Goal: Transaction & Acquisition: Purchase product/service

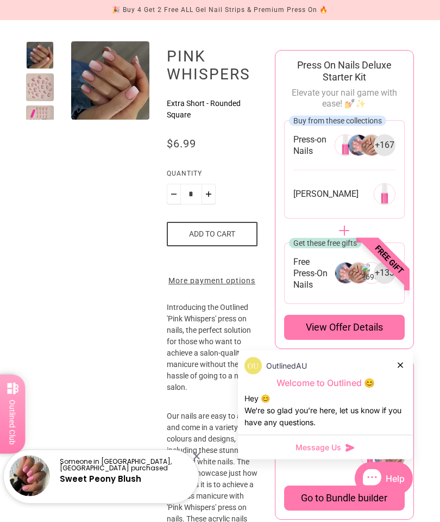
scroll to position [112, 0]
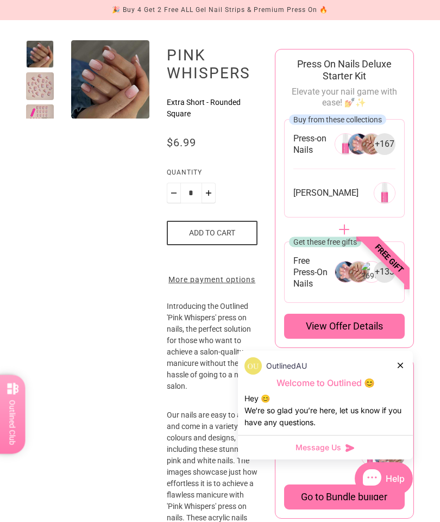
click at [399, 368] on icon at bounding box center [400, 365] width 5 height 5
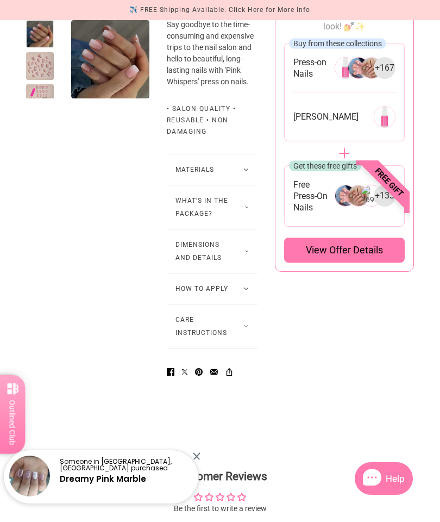
scroll to position [665, 0]
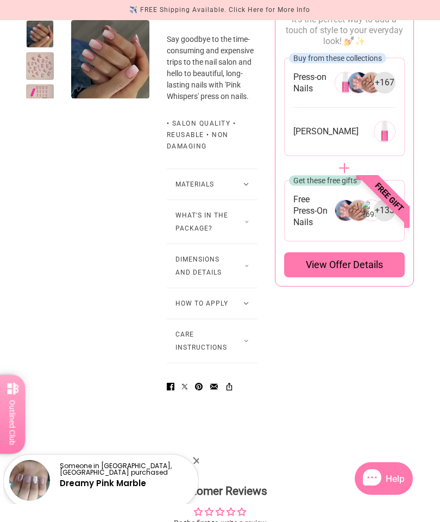
click at [215, 244] on button "What's in the package?" at bounding box center [212, 221] width 91 height 43
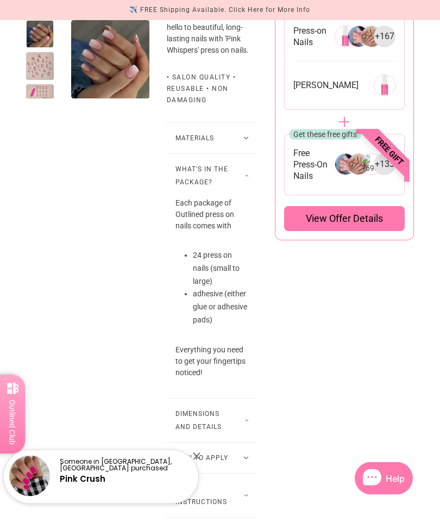
click at [197, 459] on div at bounding box center [196, 455] width 7 height 7
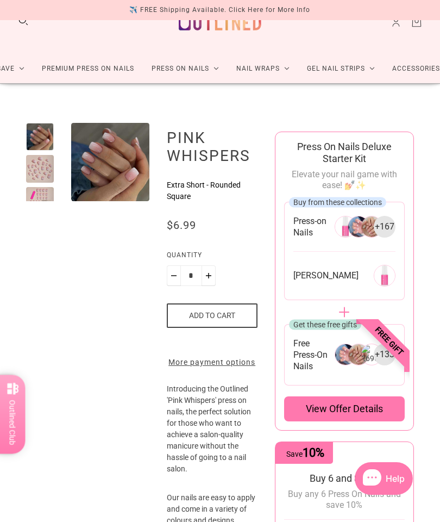
scroll to position [29, 0]
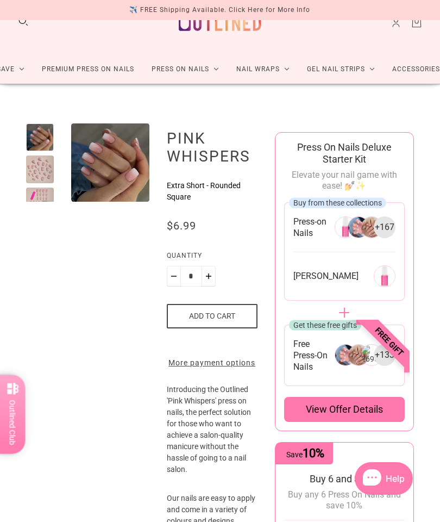
click at [226, 311] on button "Add to cart" at bounding box center [212, 316] width 91 height 24
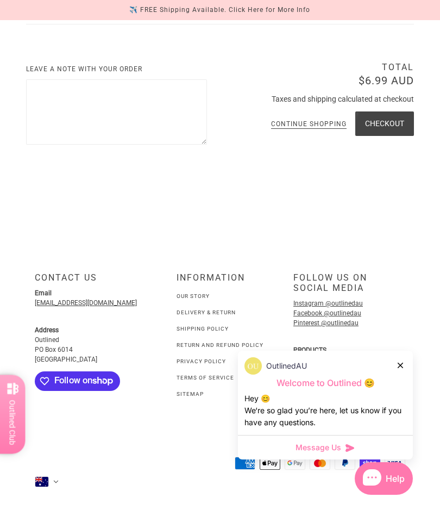
scroll to position [368, 0]
click at [399, 365] on icon at bounding box center [400, 365] width 5 height 5
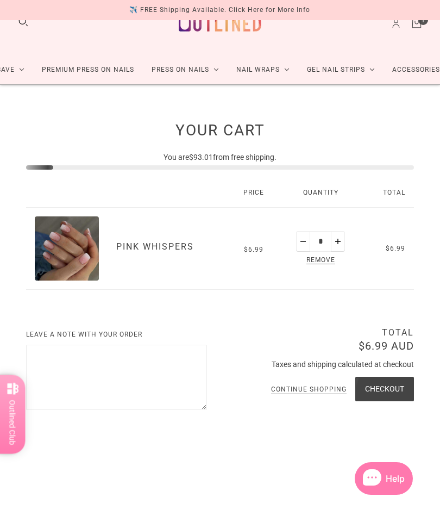
scroll to position [0, 0]
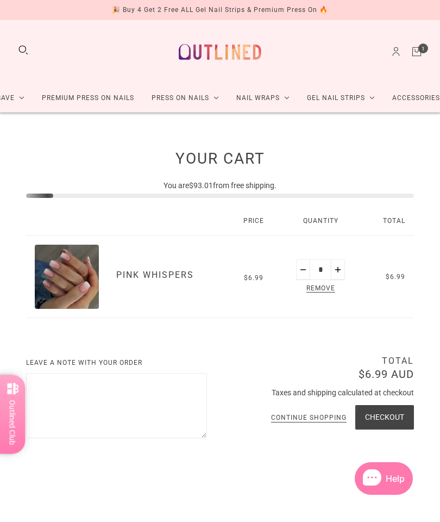
click at [313, 417] on link "Continue shopping" at bounding box center [309, 418] width 76 height 8
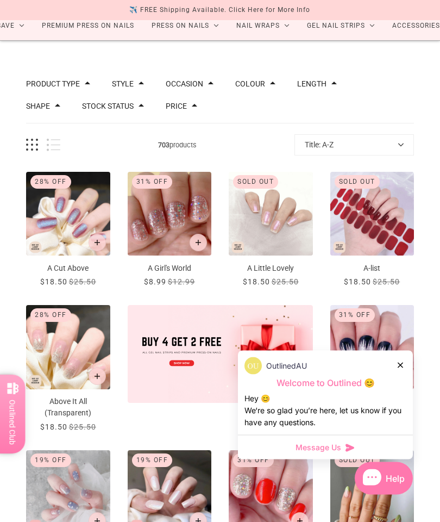
scroll to position [72, 0]
click at [401, 371] on div at bounding box center [401, 364] width 7 height 11
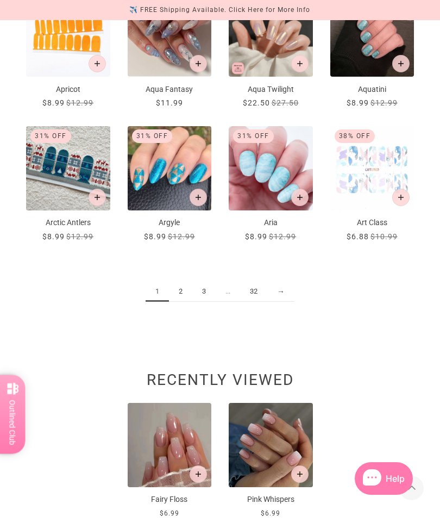
scroll to position [795, 0]
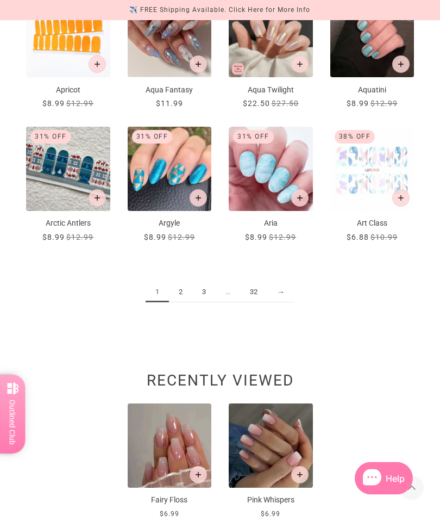
click at [286, 290] on link "→" at bounding box center [281, 293] width 27 height 20
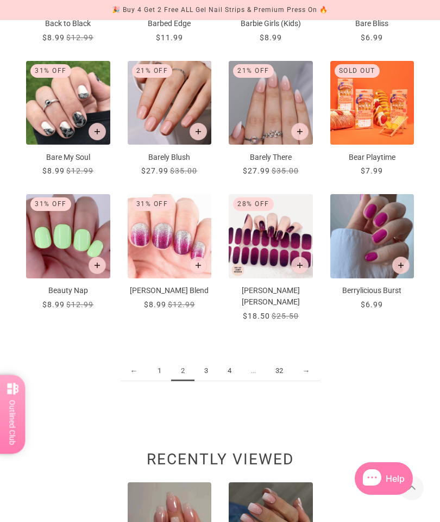
scroll to position [719, 0]
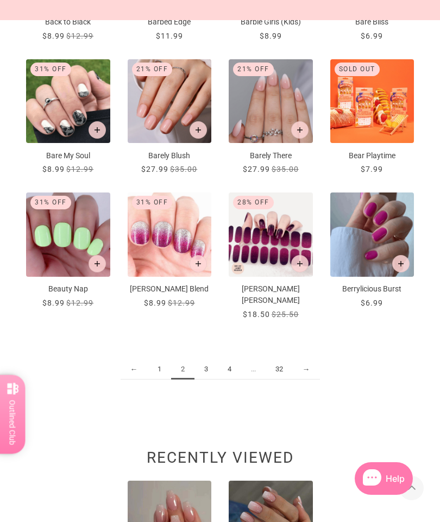
click at [306, 359] on link "→" at bounding box center [306, 369] width 27 height 20
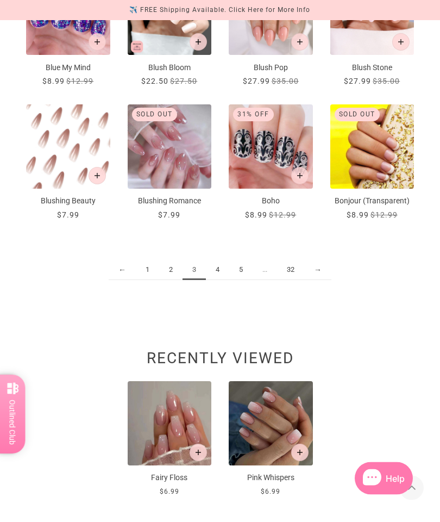
scroll to position [819, 0]
click at [195, 443] on button "Add to cart" at bounding box center [198, 451] width 17 height 17
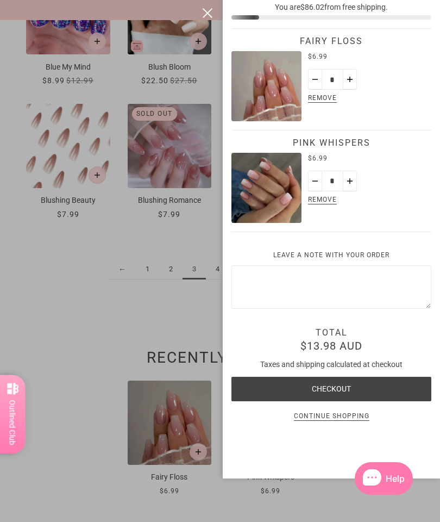
scroll to position [0, 0]
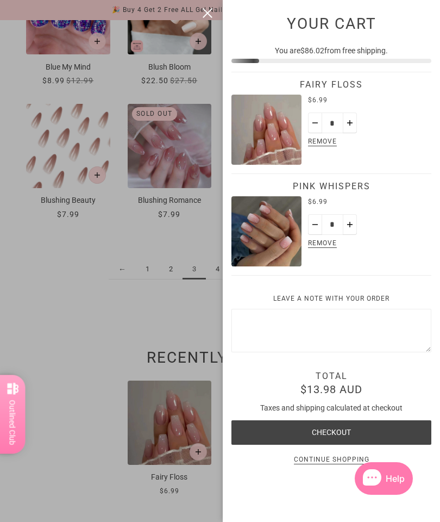
click at [78, 364] on div at bounding box center [220, 261] width 440 height 522
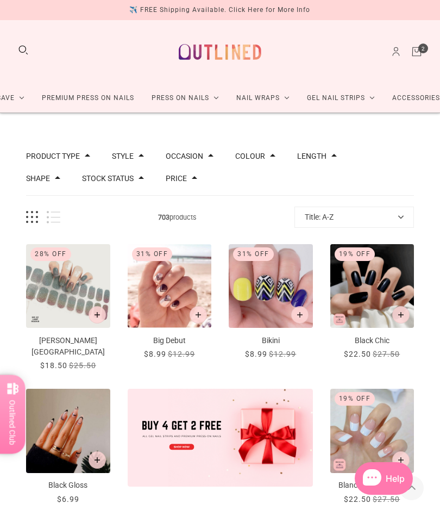
scroll to position [819, 0]
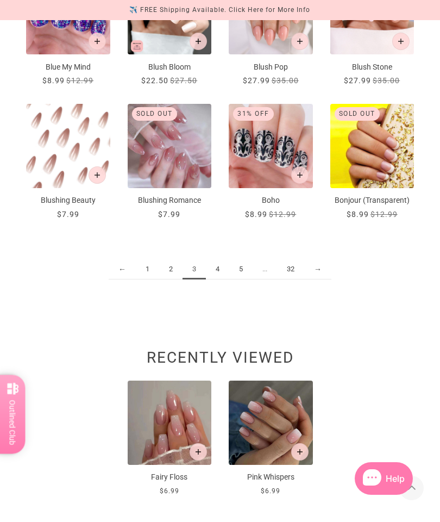
click at [324, 259] on link "→" at bounding box center [317, 269] width 27 height 20
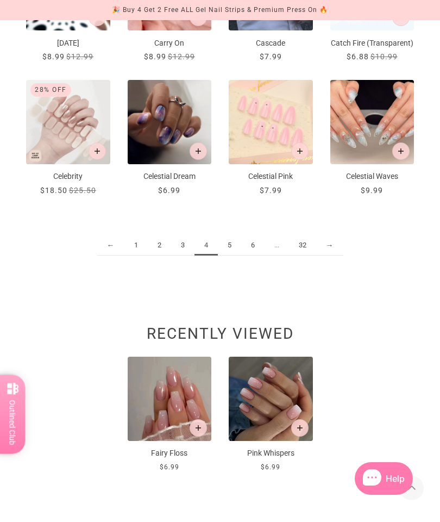
scroll to position [825, 0]
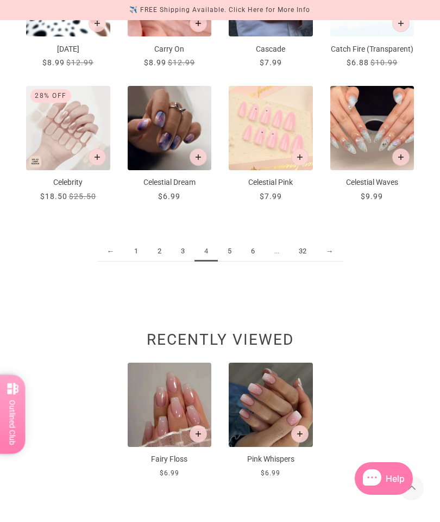
click at [225, 260] on link "5" at bounding box center [229, 251] width 23 height 20
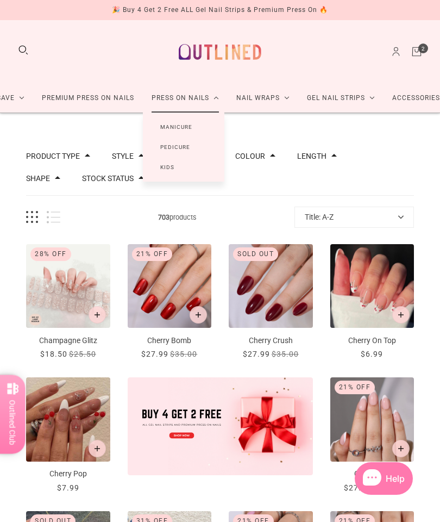
click at [116, 95] on link "Premium Press On Nails" at bounding box center [88, 98] width 110 height 29
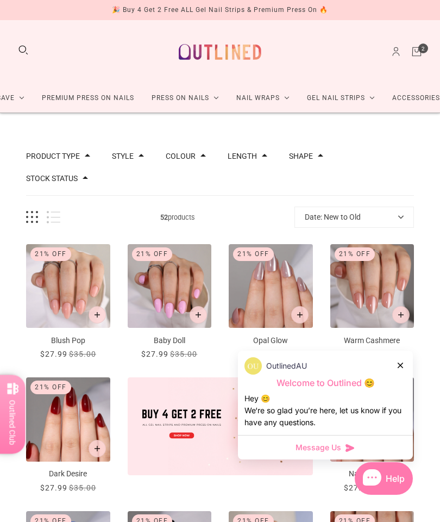
click at [262, 100] on link "Nail Wraps" at bounding box center [263, 98] width 71 height 29
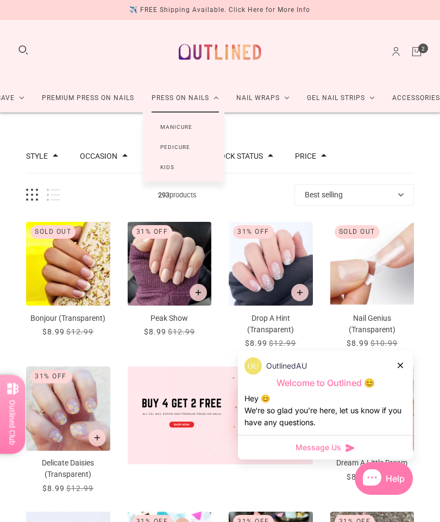
click at [183, 144] on link "Pedicure" at bounding box center [175, 147] width 65 height 20
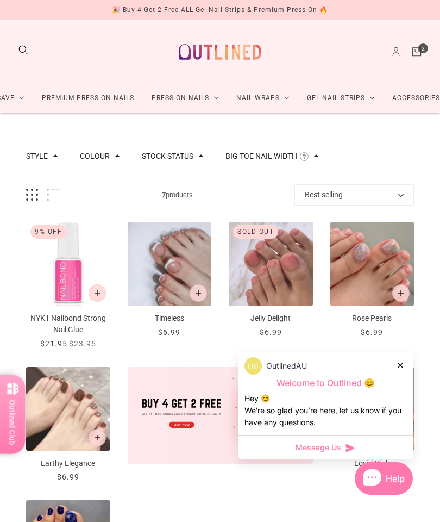
click at [111, 100] on link "Premium Press On Nails" at bounding box center [88, 98] width 110 height 29
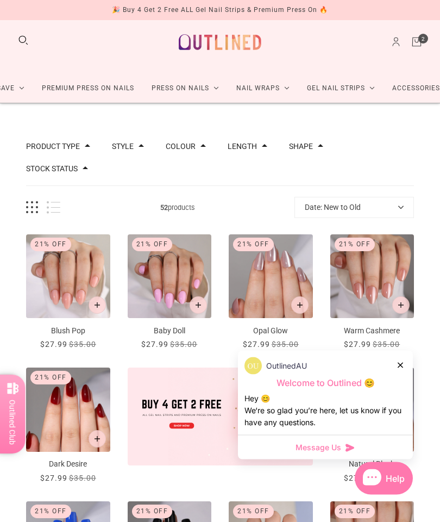
scroll to position [10, 0]
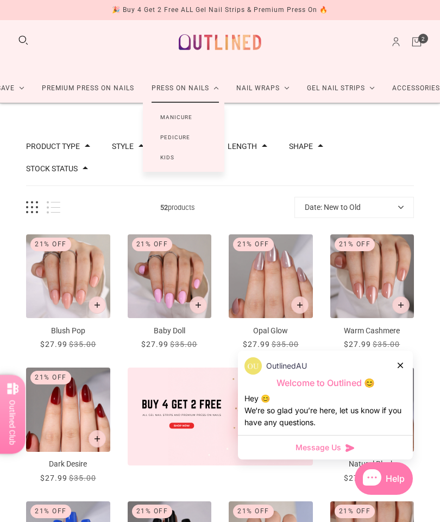
click at [185, 114] on link "Manicure" at bounding box center [176, 117] width 67 height 20
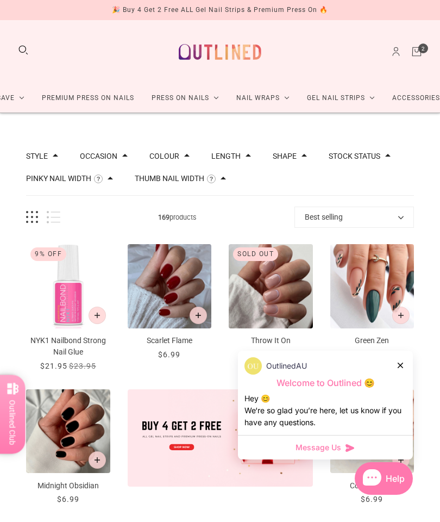
click at [291, 153] on button "Shape" at bounding box center [285, 156] width 24 height 8
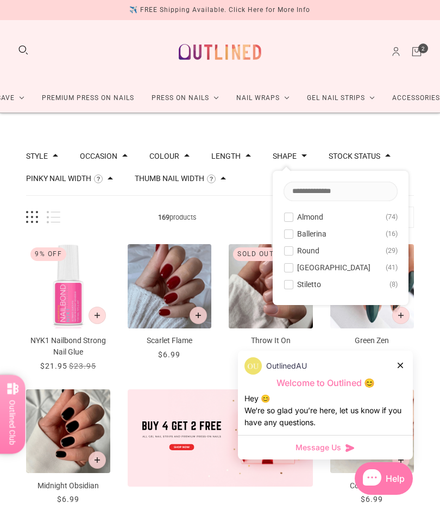
click at [292, 265] on span at bounding box center [289, 268] width 8 height 8
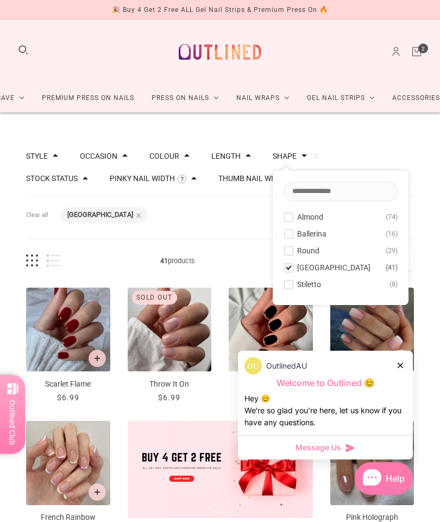
click at [401, 366] on icon at bounding box center [400, 365] width 5 height 5
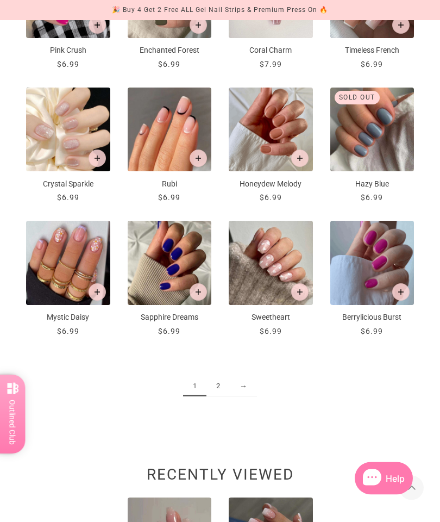
scroll to position [746, 0]
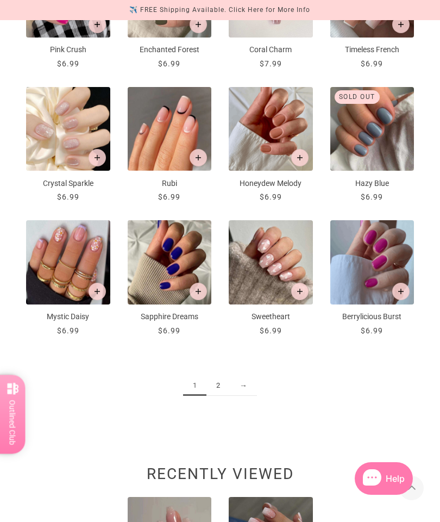
click at [241, 376] on link "→" at bounding box center [243, 386] width 27 height 20
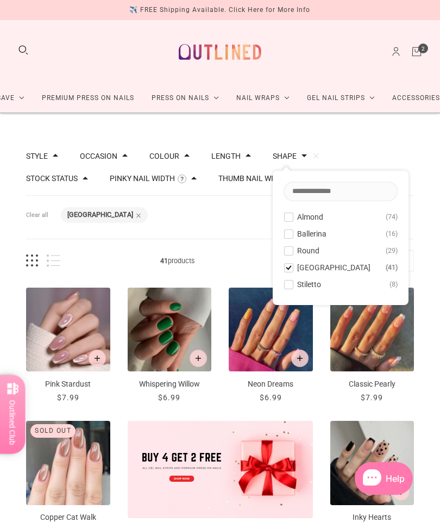
click at [112, 157] on button "Occasion" at bounding box center [99, 156] width 38 height 8
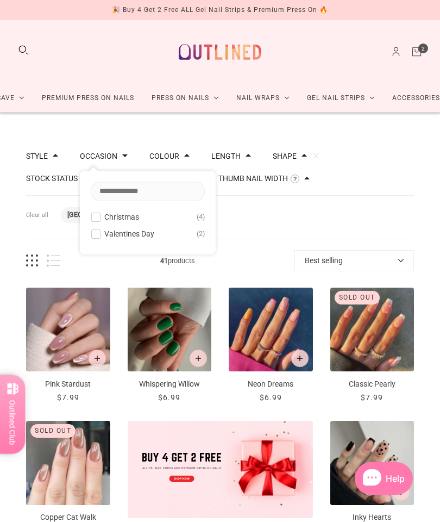
click at [45, 159] on button "Style" at bounding box center [37, 156] width 22 height 8
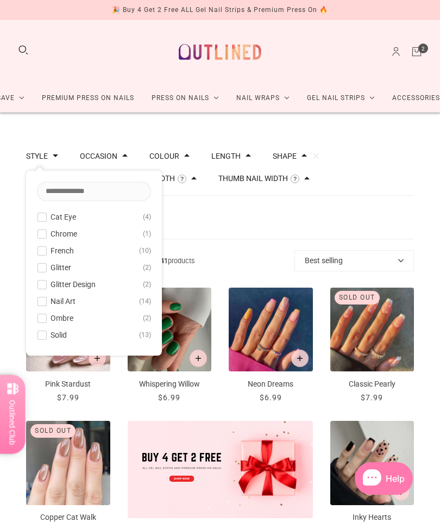
click at [74, 317] on button "Ombre 2" at bounding box center [94, 318] width 114 height 13
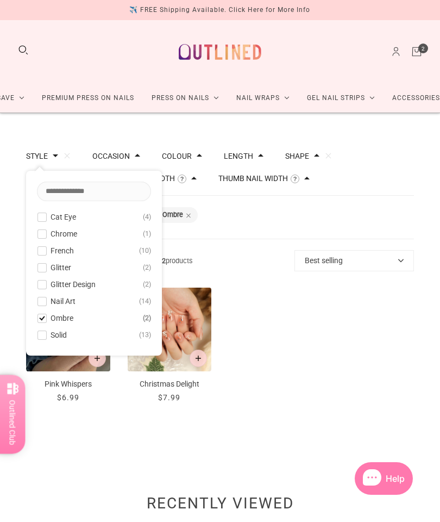
click at [291, 328] on div "... Pink Whispers $6.99 / ... Christmas Delight $7.99 /" at bounding box center [220, 346] width 388 height 116
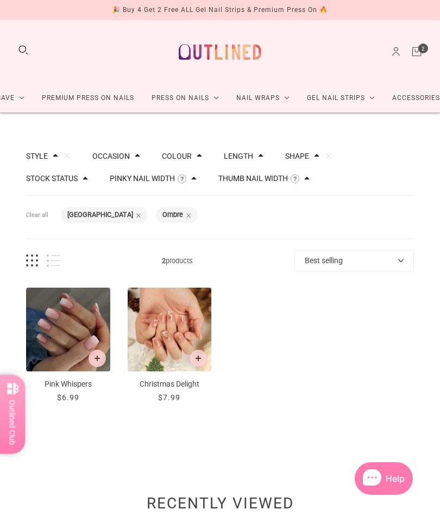
click at [424, 91] on link "Accessories" at bounding box center [416, 98] width 65 height 29
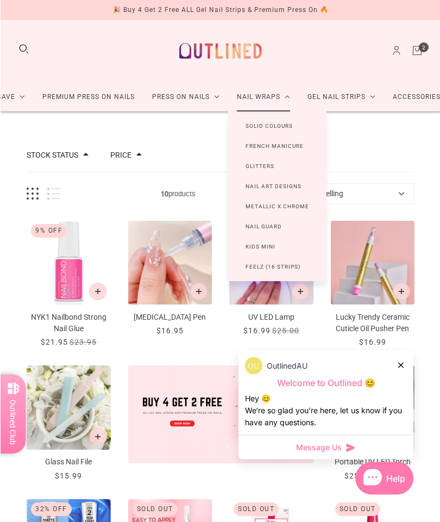
scroll to position [9, 0]
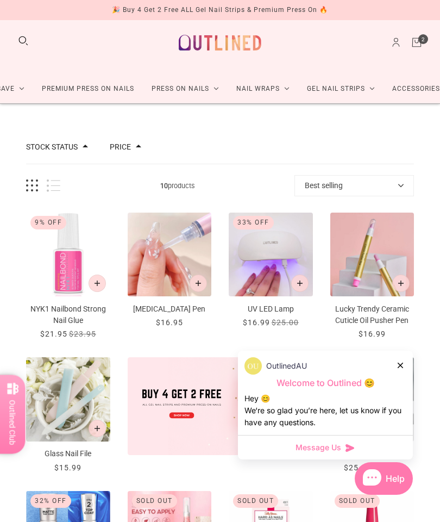
click at [423, 40] on link "Cart" at bounding box center [417, 42] width 12 height 12
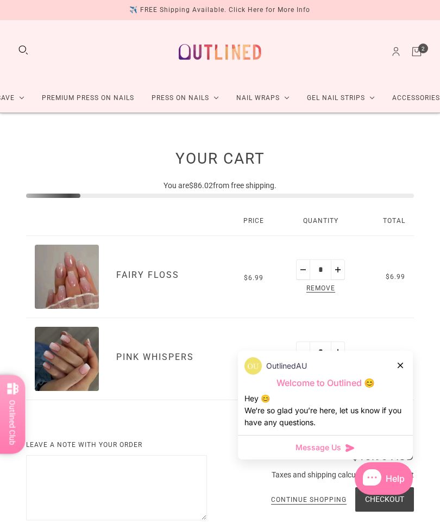
click at [403, 365] on div at bounding box center [401, 364] width 7 height 11
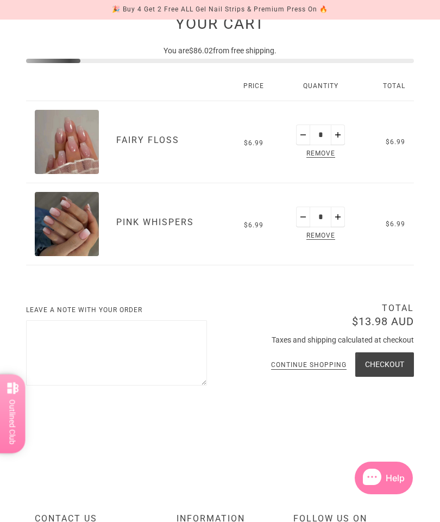
scroll to position [135, 0]
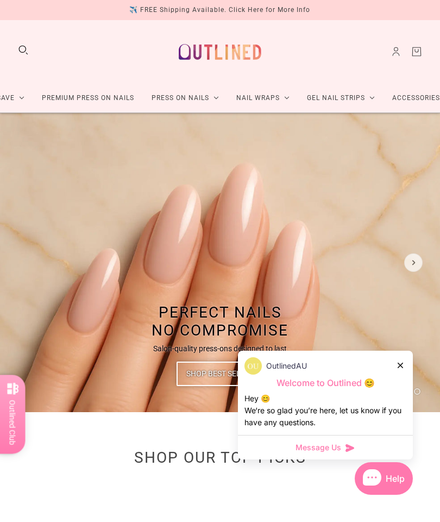
click at [398, 363] on icon at bounding box center [400, 365] width 5 height 5
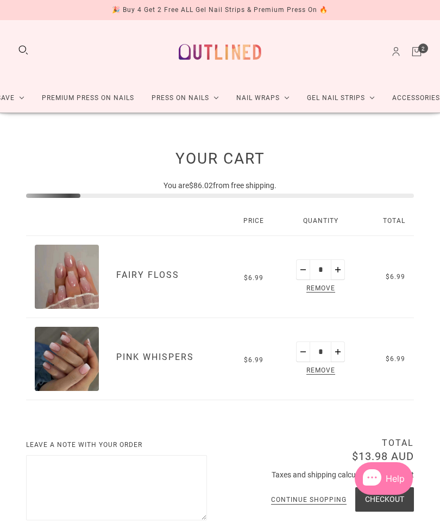
scroll to position [178, 0]
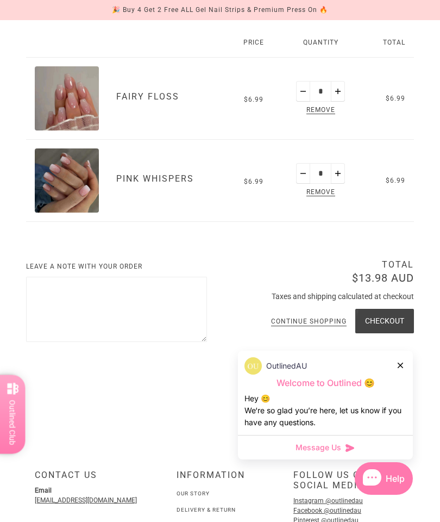
click at [308, 11] on div "🎉 Buy 4 Get 2 Free ALL Gel Nail Strips & Premium Press On 🔥" at bounding box center [220, 9] width 216 height 11
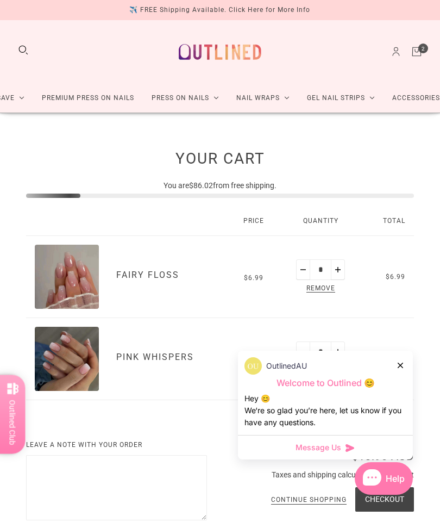
click at [303, 12] on div "✈️ FREE Shipping Available. Click Here for More Info" at bounding box center [219, 9] width 181 height 11
